Goal: Information Seeking & Learning: Find specific page/section

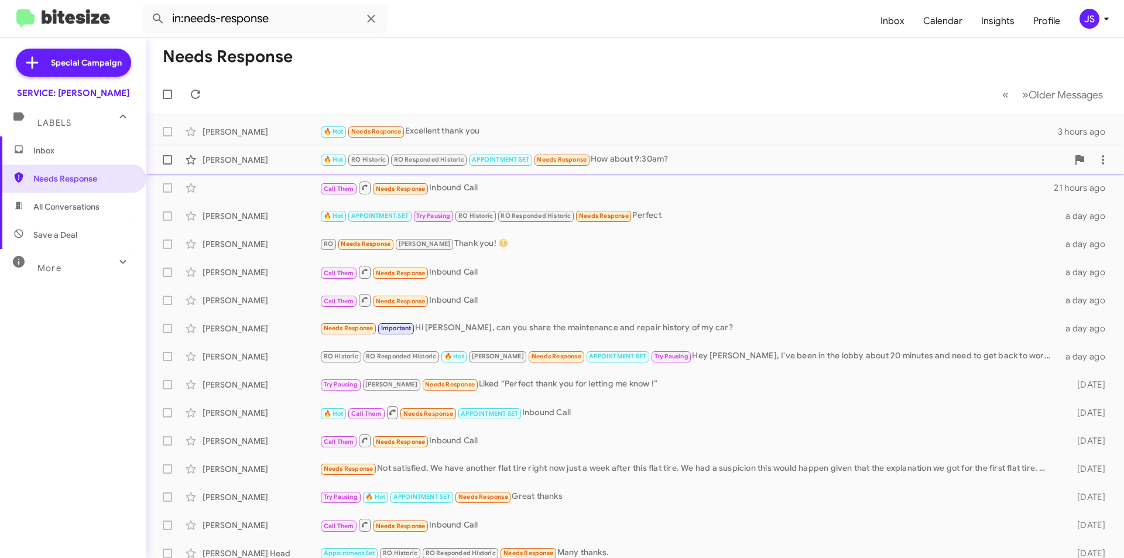
click at [637, 156] on div "🔥 Hot RO Historic RO Responded Historic APPOINTMENT SET Needs Response How abou…" at bounding box center [694, 159] width 748 height 13
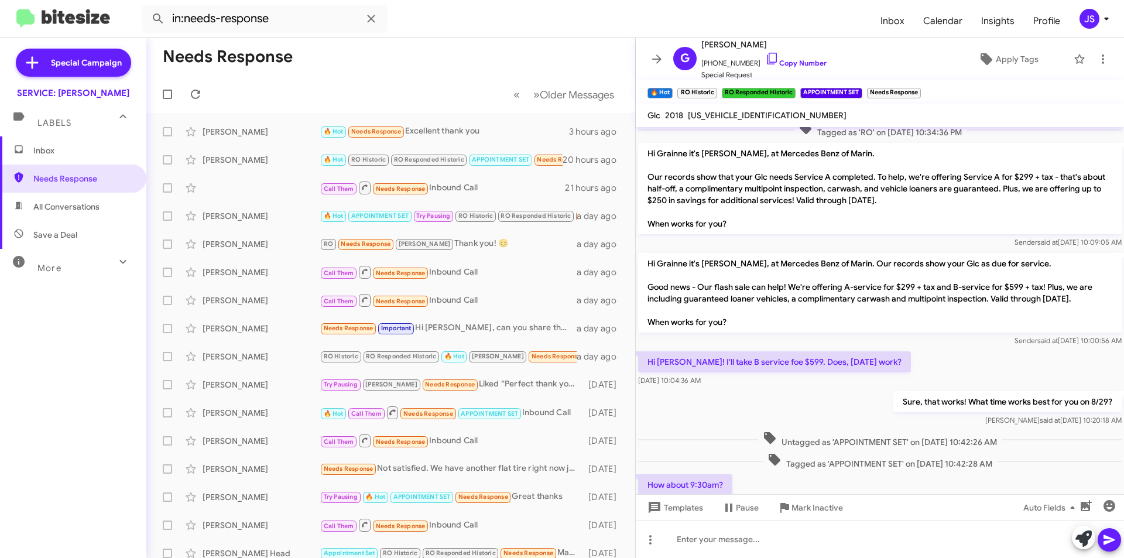
scroll to position [539, 0]
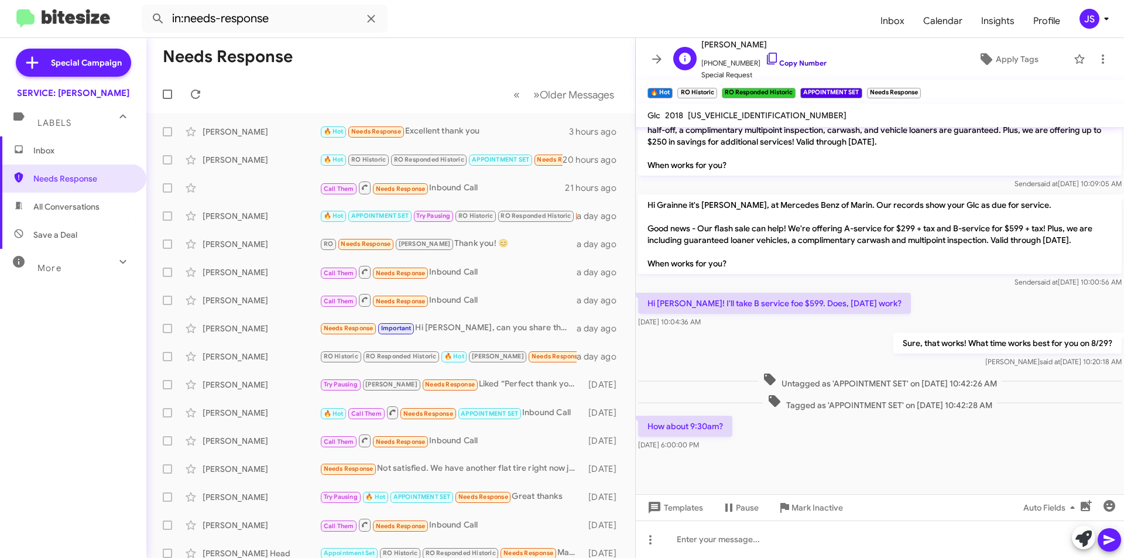
click at [766, 58] on icon at bounding box center [772, 59] width 14 height 14
click at [74, 179] on span "Needs Response" at bounding box center [83, 179] width 100 height 12
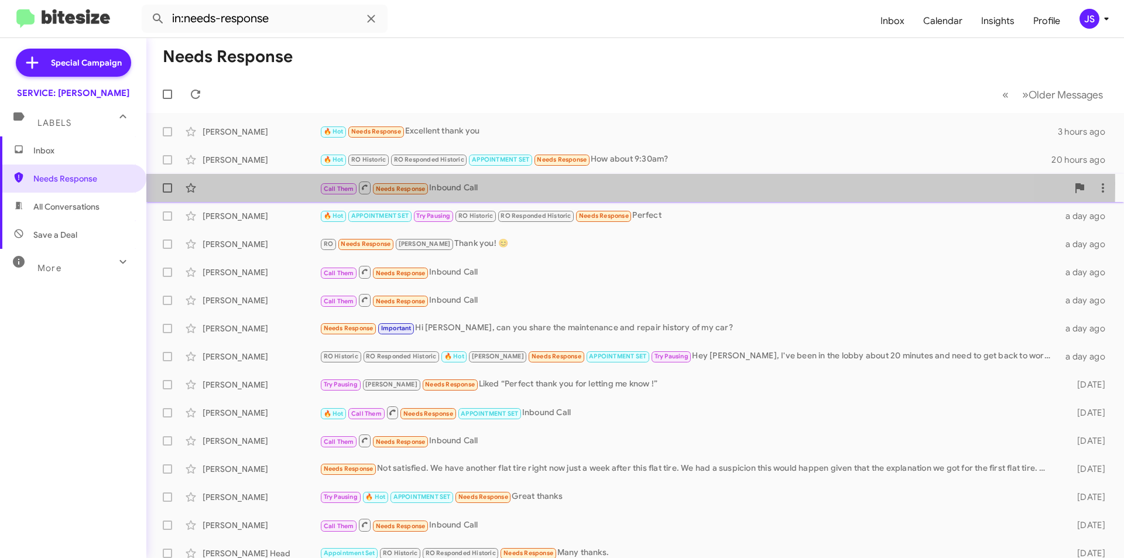
click at [256, 183] on div "Call Them Needs Response Inbound Call 21 hours ago" at bounding box center [635, 187] width 959 height 23
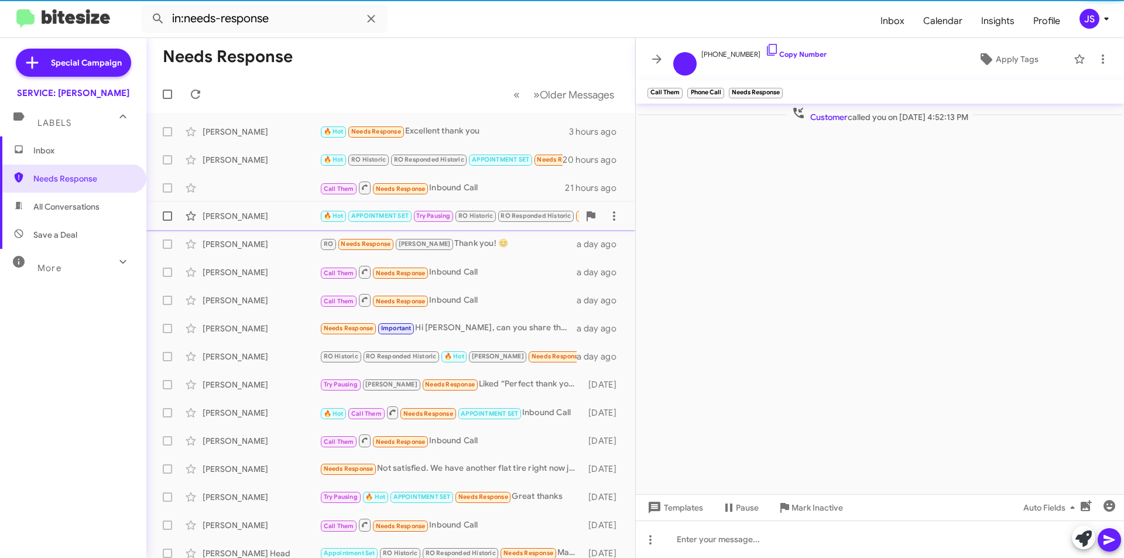
click at [246, 212] on div "Janet Yanda" at bounding box center [261, 216] width 117 height 12
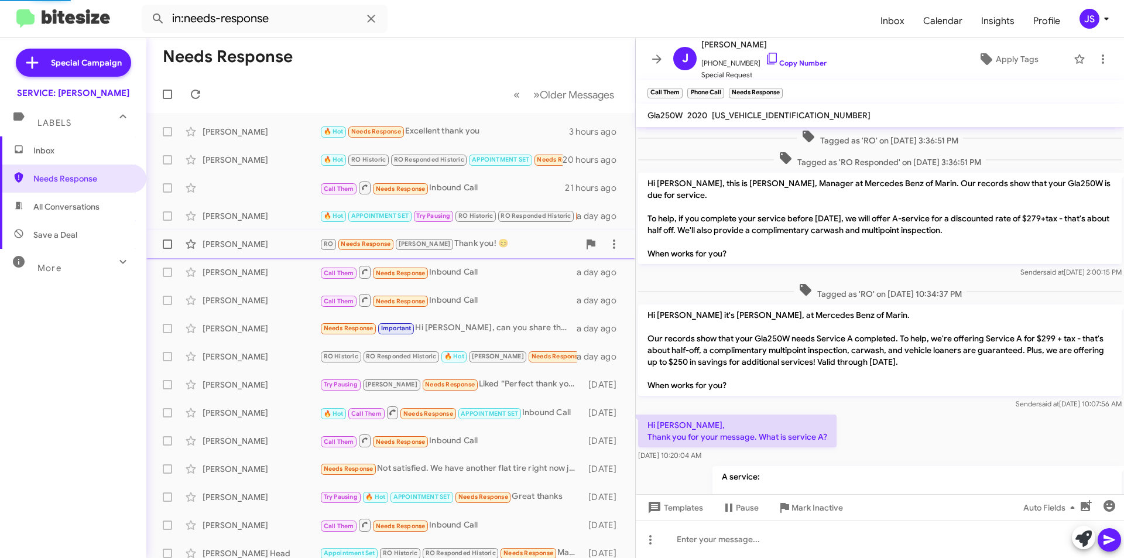
scroll to position [679, 0]
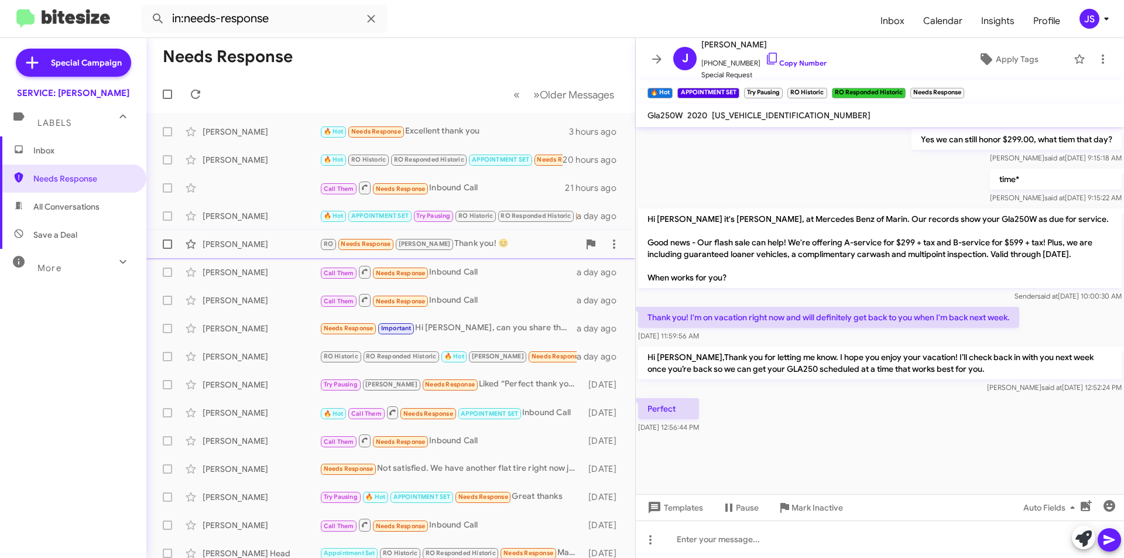
click at [259, 242] on div "Teta Collins" at bounding box center [261, 244] width 117 height 12
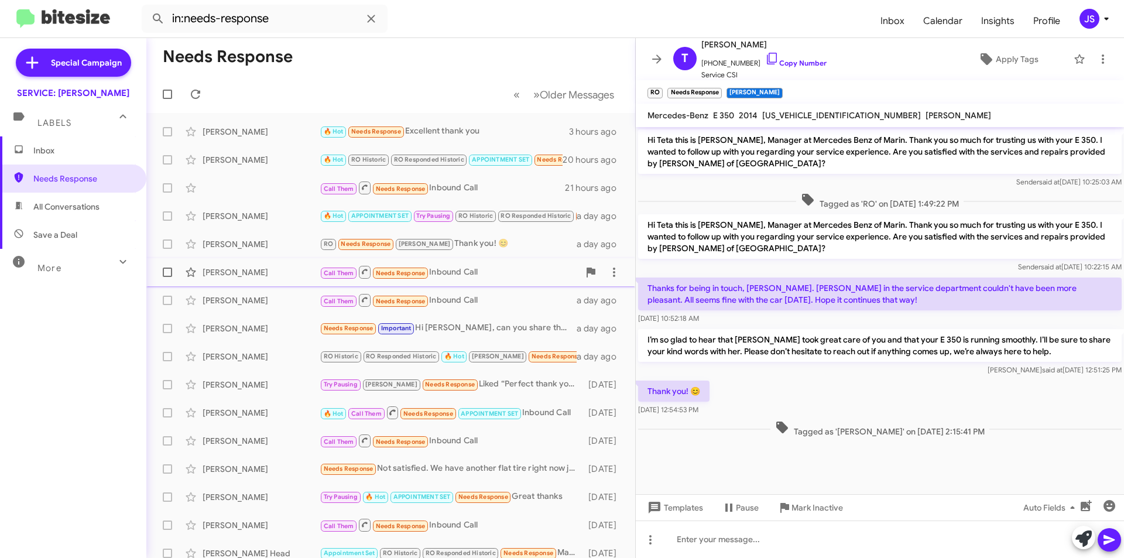
click at [259, 272] on div "Angela Hopper" at bounding box center [261, 272] width 117 height 12
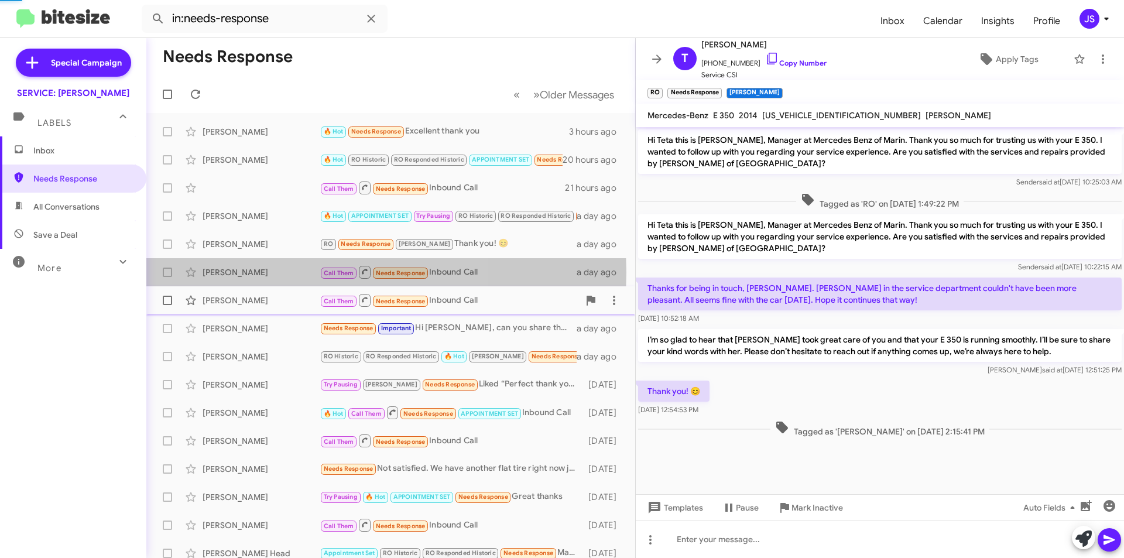
scroll to position [1250, 0]
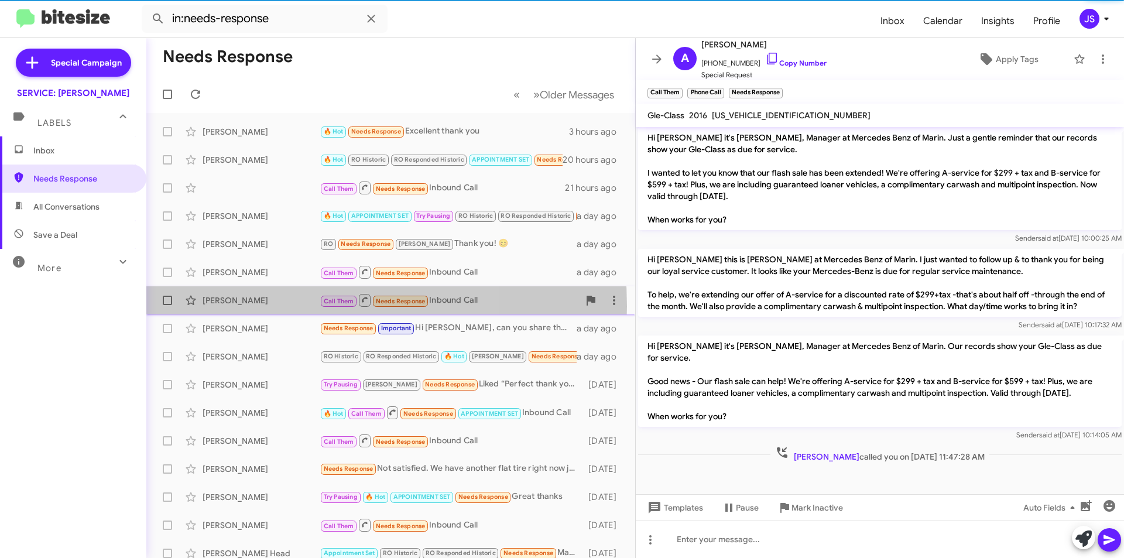
click at [265, 306] on div "Maryam Shadbeh-Evans Call Them Needs Response Inbound Call a day ago" at bounding box center [391, 300] width 470 height 23
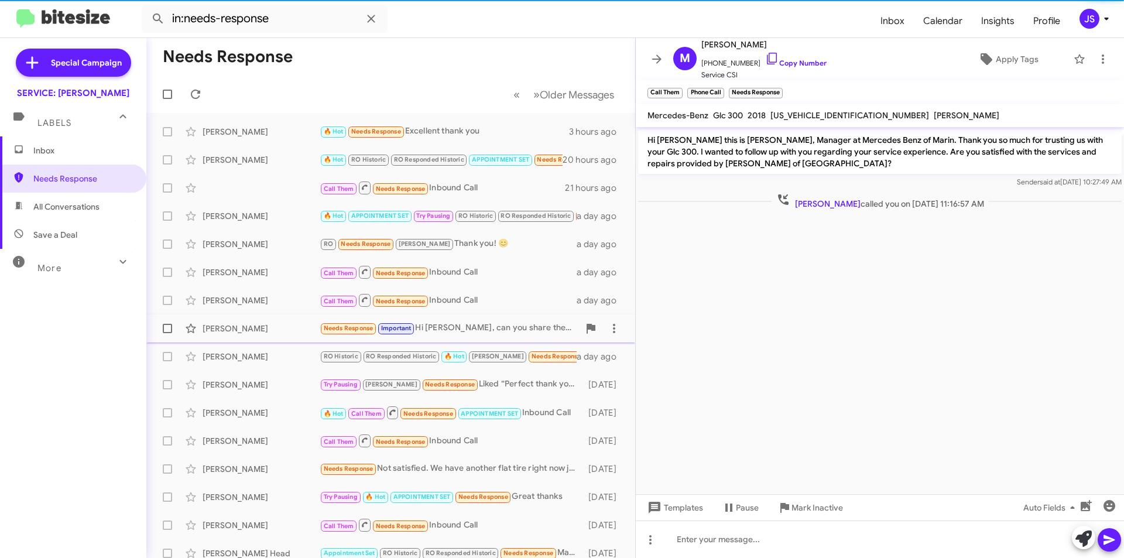
click at [267, 333] on div "Hiromi Bratti" at bounding box center [261, 329] width 117 height 12
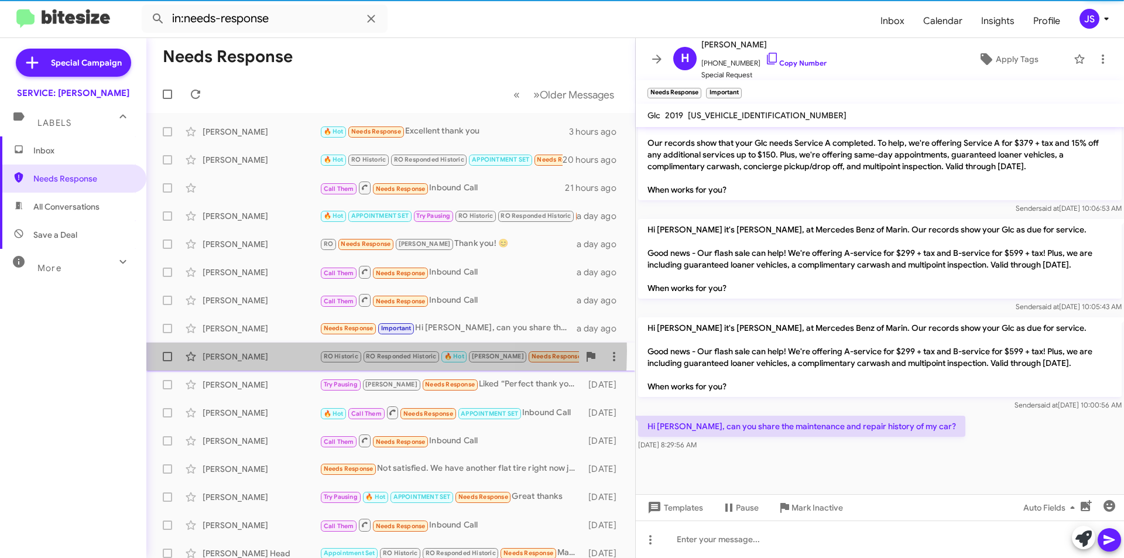
click at [273, 351] on div "Caitlin Hahn" at bounding box center [261, 357] width 117 height 12
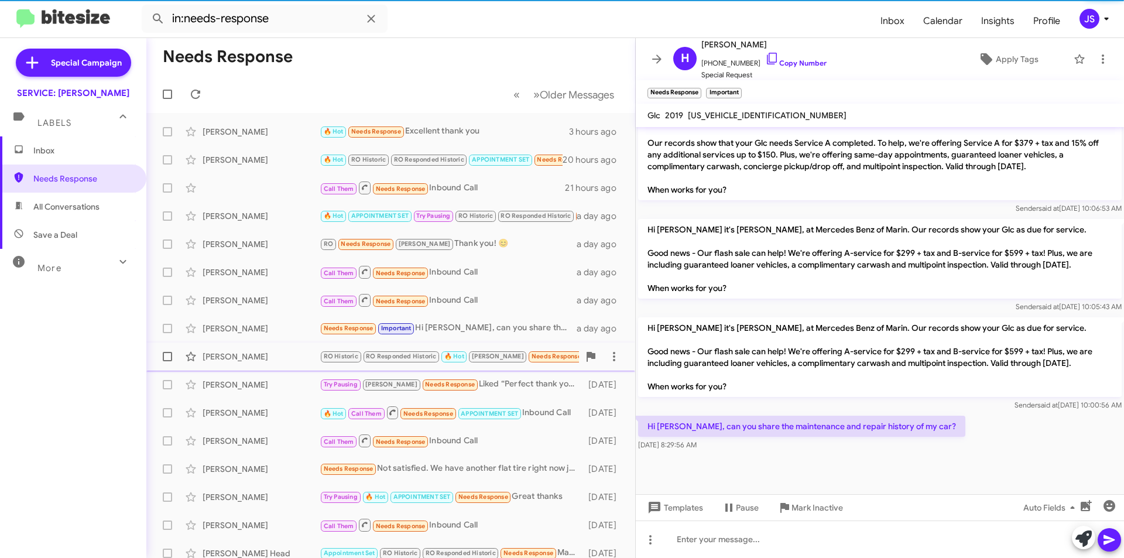
scroll to position [533, 0]
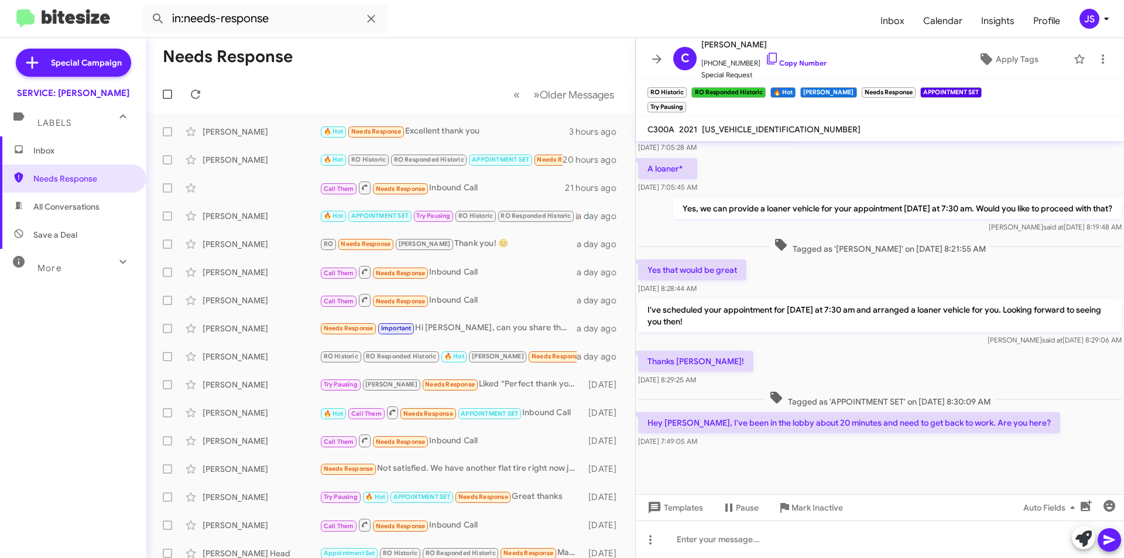
click at [100, 139] on span "Inbox" at bounding box center [73, 150] width 146 height 28
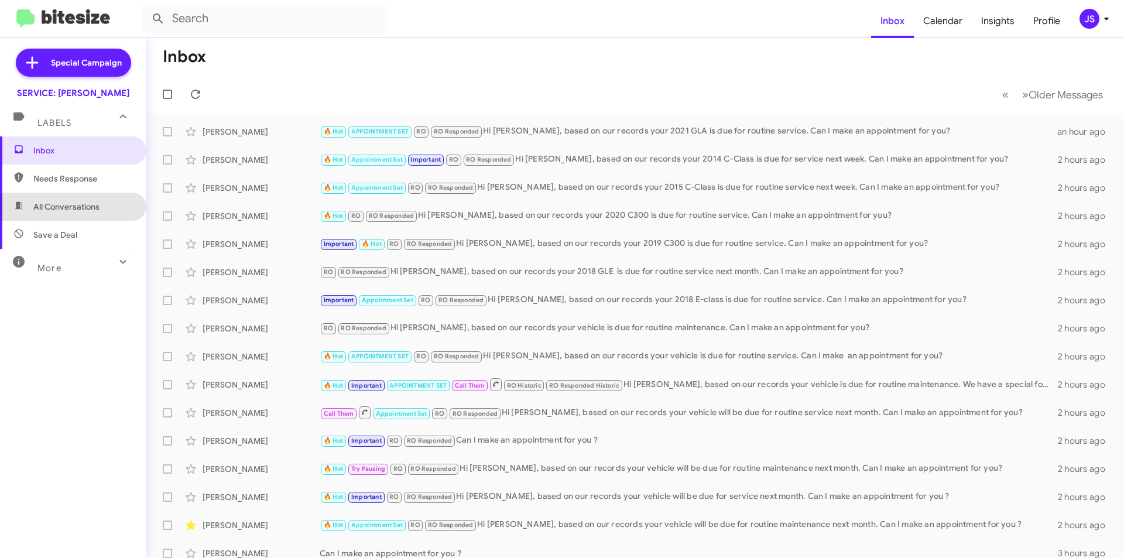
click at [108, 208] on span "All Conversations" at bounding box center [73, 207] width 146 height 28
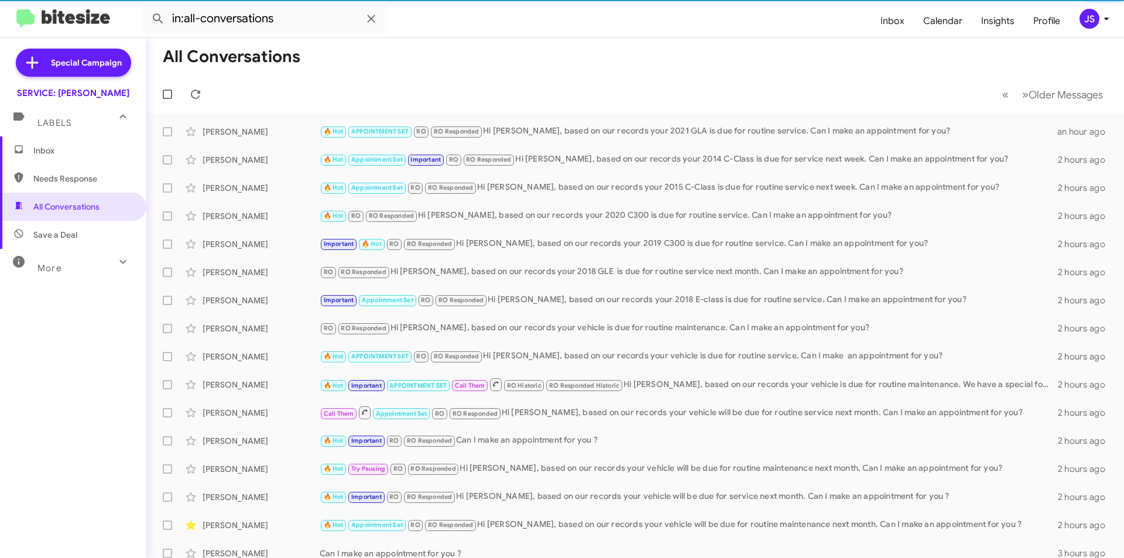
click at [104, 240] on span "Save a Deal" at bounding box center [73, 235] width 146 height 28
type input "in:not-interested"
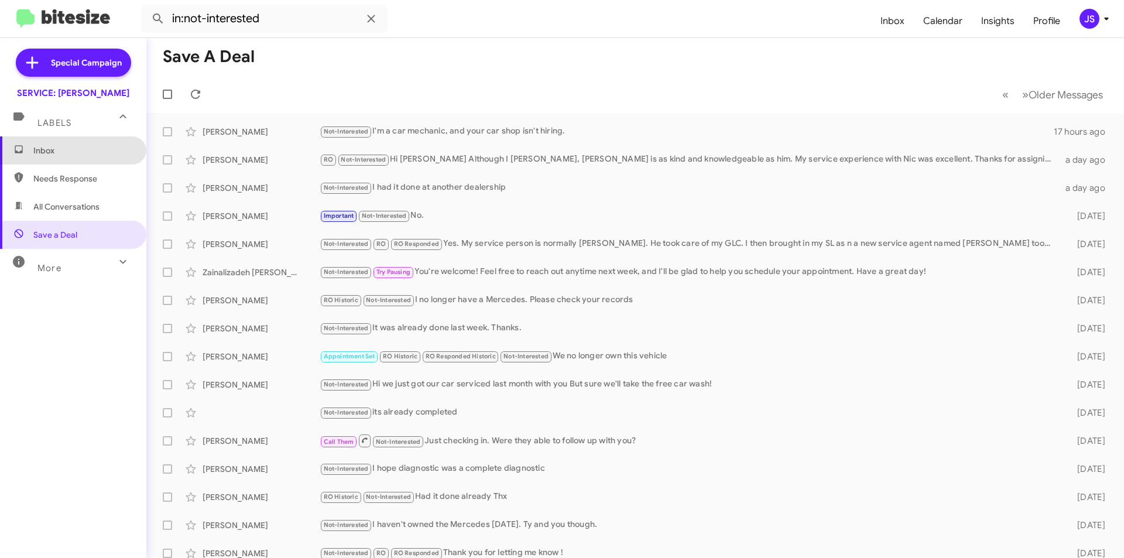
click at [76, 158] on span "Inbox" at bounding box center [73, 150] width 146 height 28
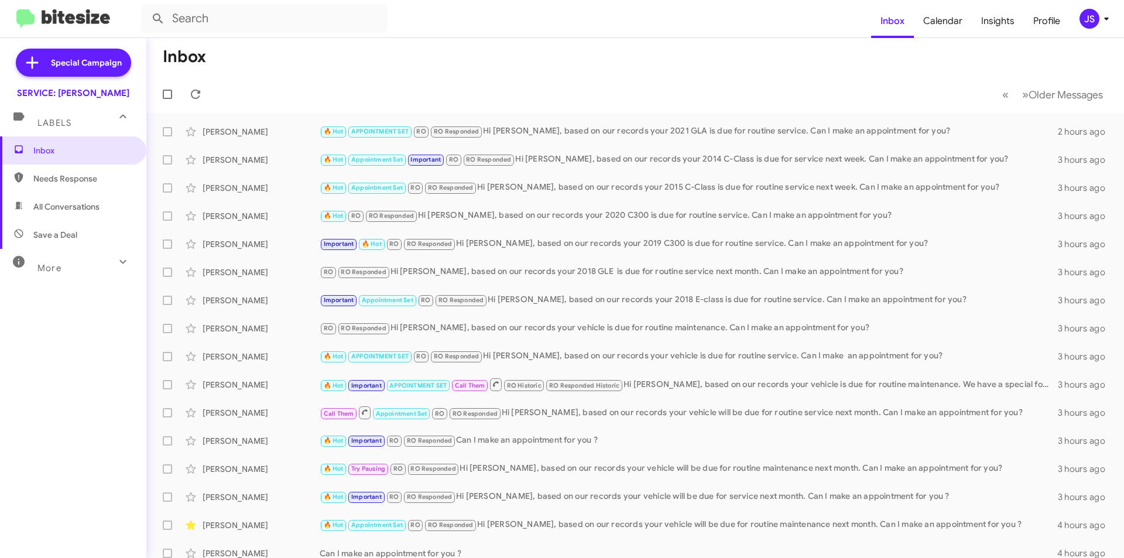
click at [87, 199] on span "All Conversations" at bounding box center [73, 207] width 146 height 28
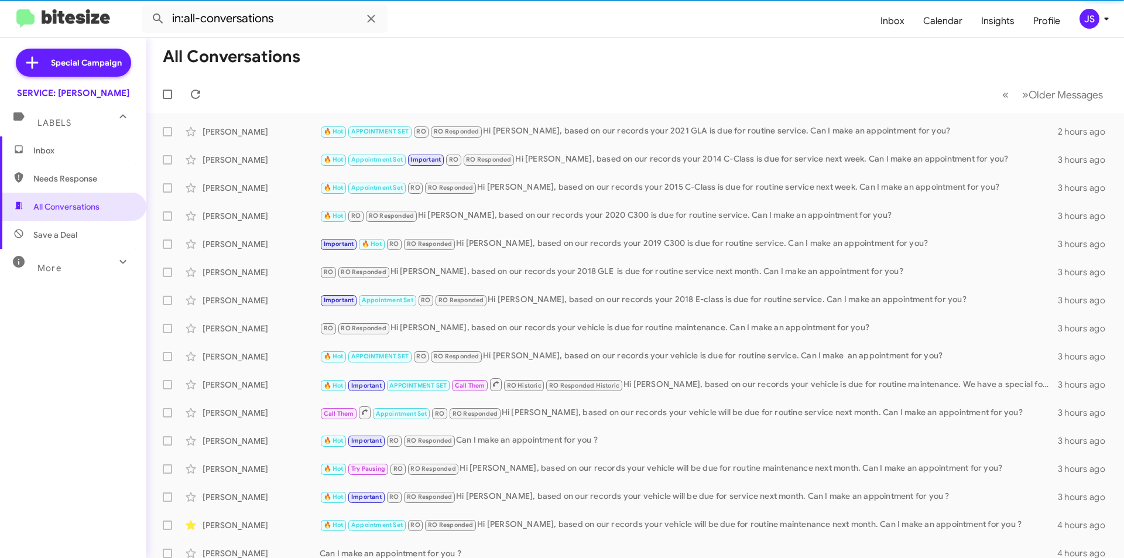
click at [77, 226] on span "Save a Deal" at bounding box center [73, 235] width 146 height 28
type input "in:not-interested"
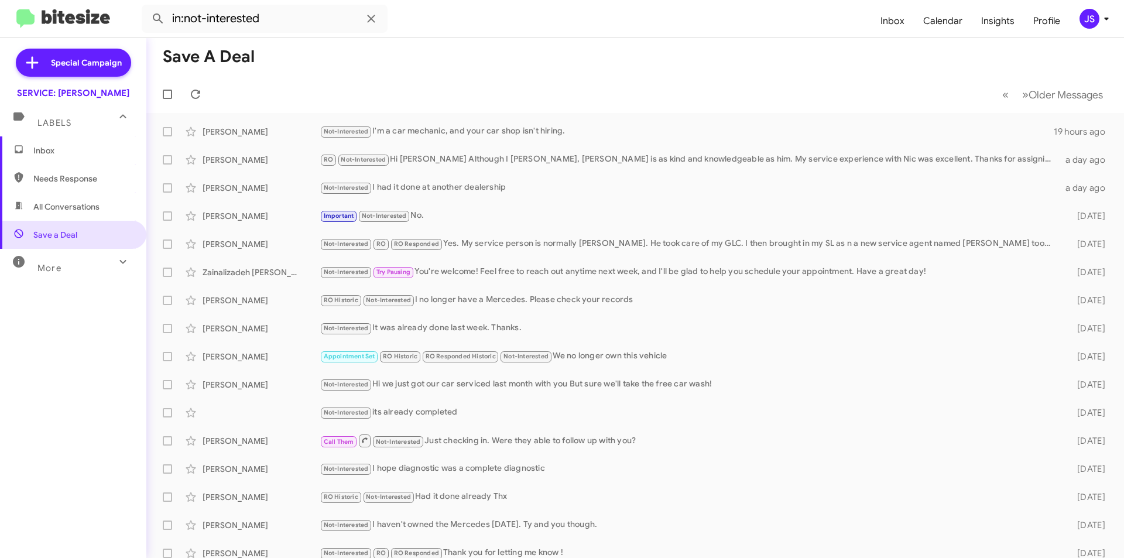
click at [647, 61] on mat-toolbar-row "Save a Deal" at bounding box center [634, 56] width 977 height 37
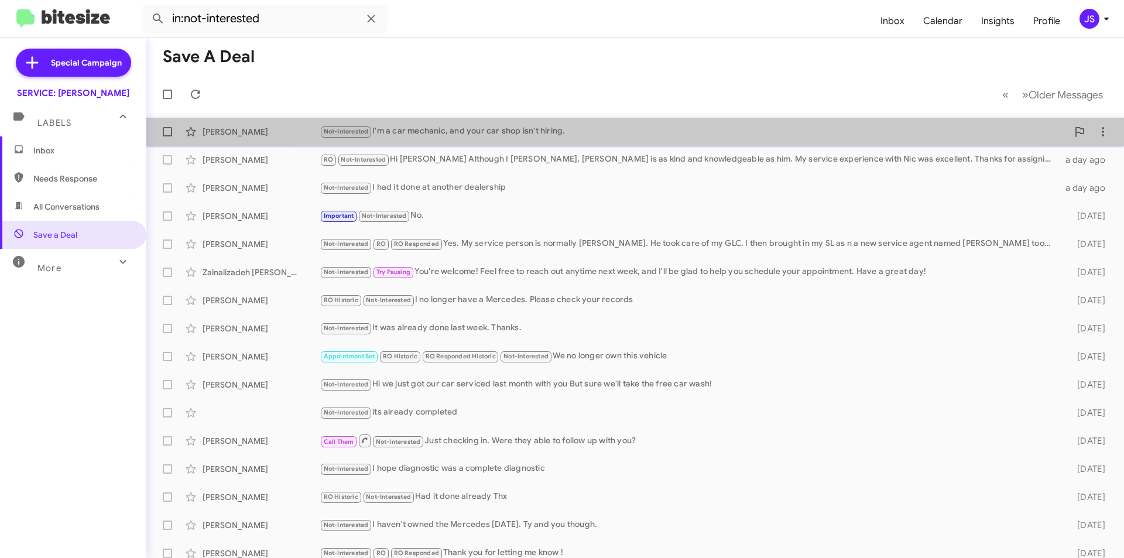
click at [656, 128] on div "Not-Interested I'm a car mechanic, and your car shop isn't hiring." at bounding box center [694, 131] width 748 height 13
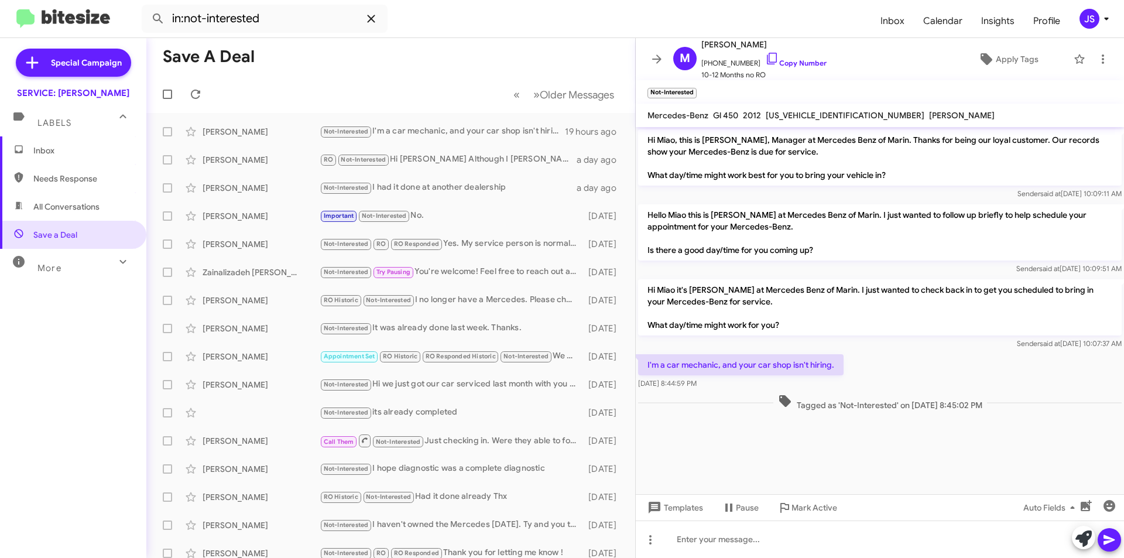
click at [379, 16] on span at bounding box center [370, 19] width 23 height 14
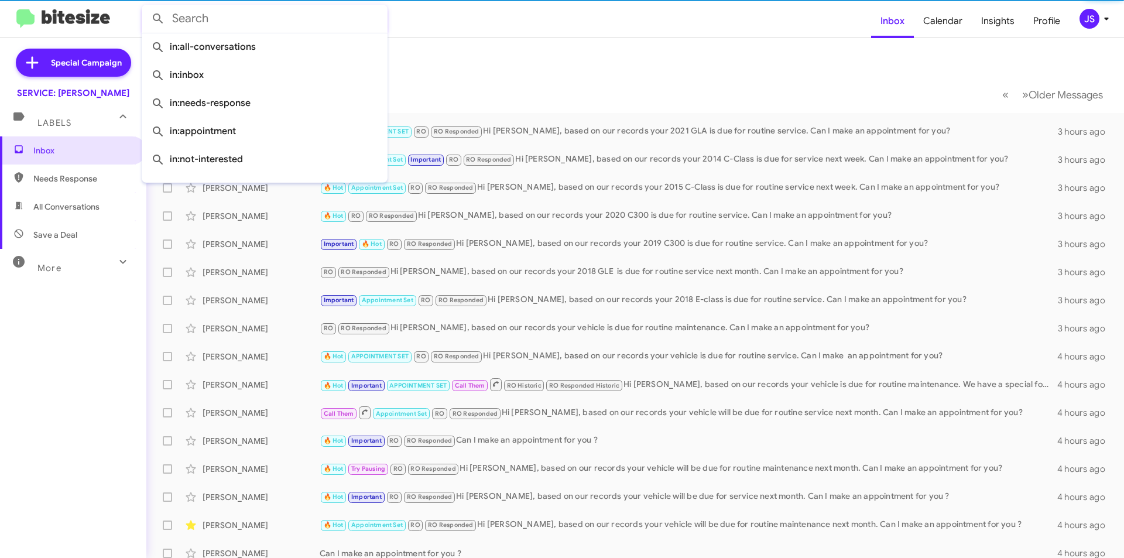
click at [317, 23] on input "text" at bounding box center [265, 19] width 246 height 28
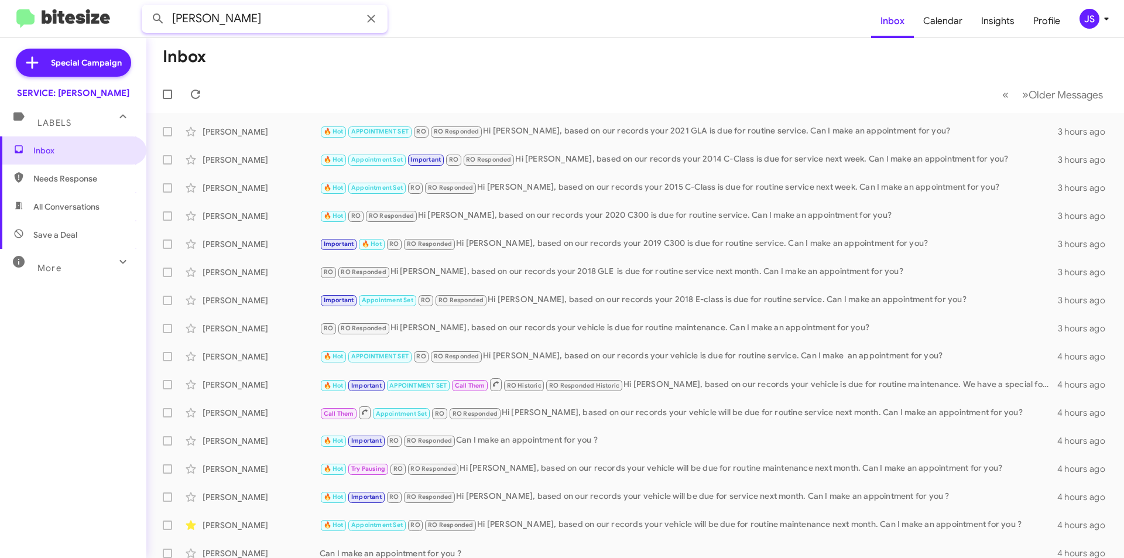
type input "HEIDEMARIE"
click at [146, 7] on button at bounding box center [157, 18] width 23 height 23
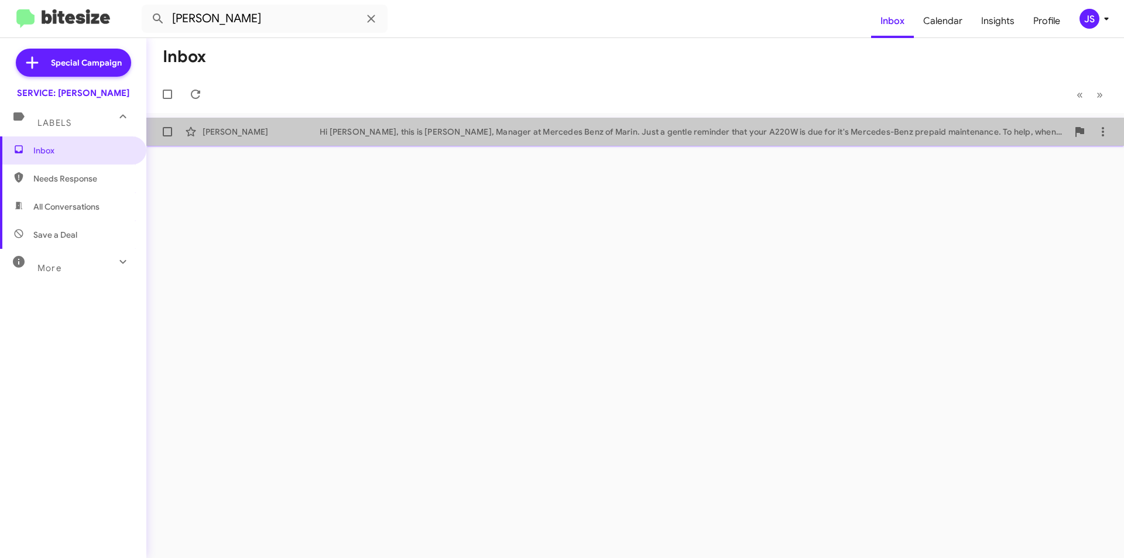
click at [328, 122] on div "Heidemarie Howell Hi Heidemarie, this is Omar Ibrahimi, Manager at Mercedes Ben…" at bounding box center [635, 131] width 959 height 23
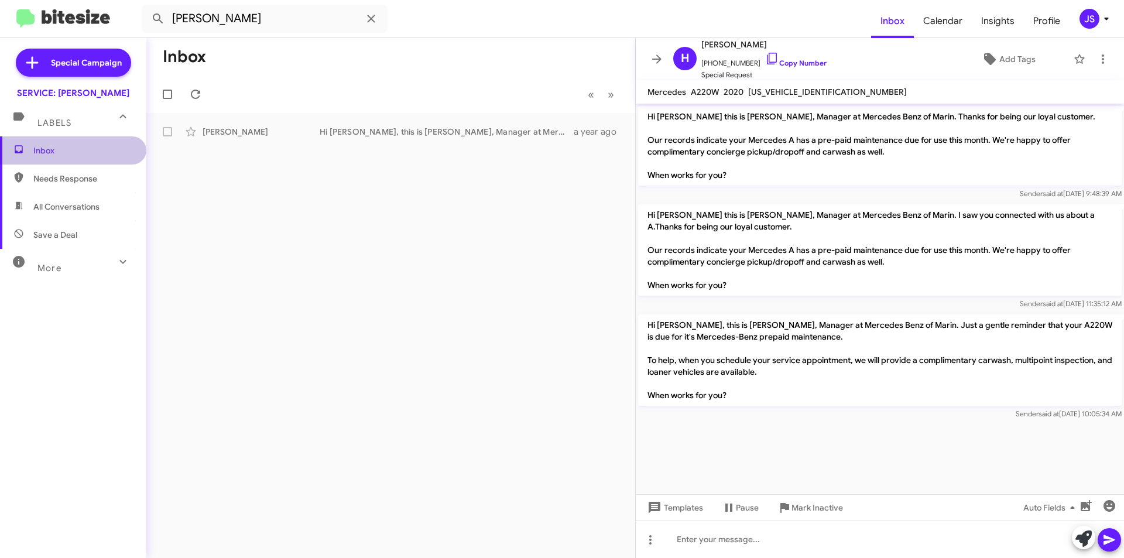
click at [77, 150] on span "Inbox" at bounding box center [83, 151] width 100 height 12
